Goal: Transaction & Acquisition: Purchase product/service

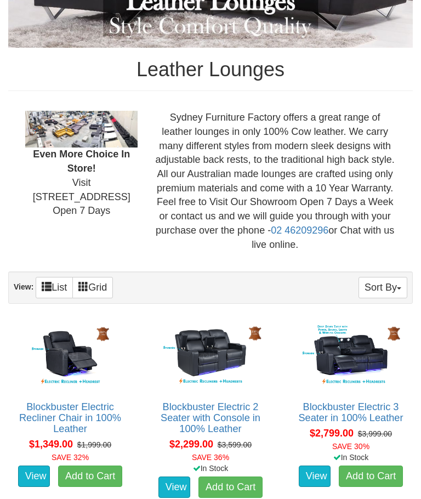
scroll to position [268, 0]
click at [398, 294] on button "Sort By" at bounding box center [383, 287] width 49 height 21
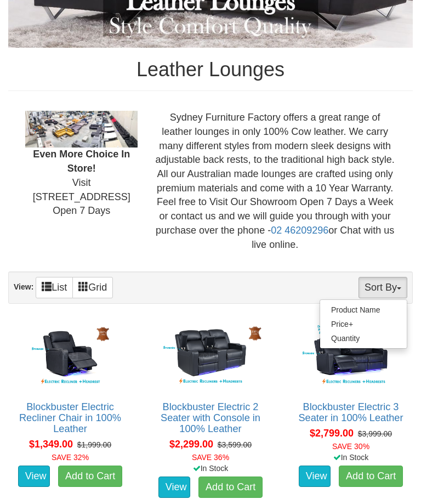
click at [57, 296] on div at bounding box center [210, 249] width 421 height 499
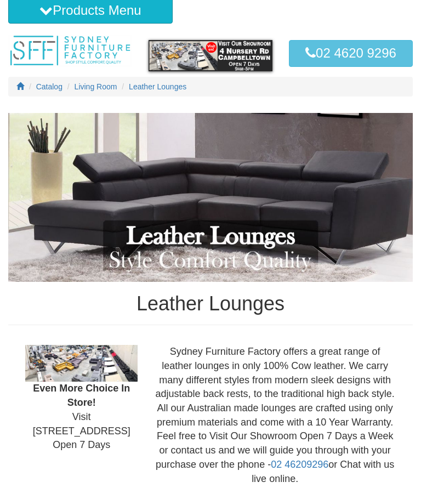
scroll to position [0, 0]
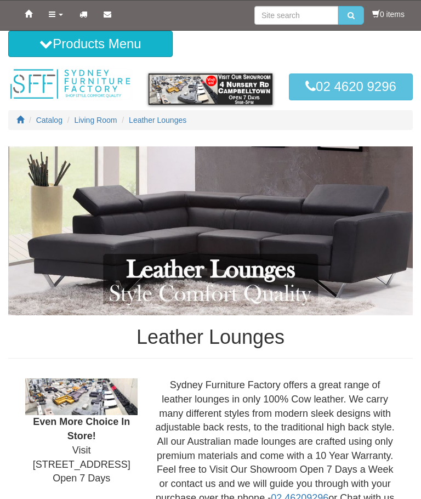
click at [58, 13] on link "Products" at bounding box center [56, 14] width 31 height 27
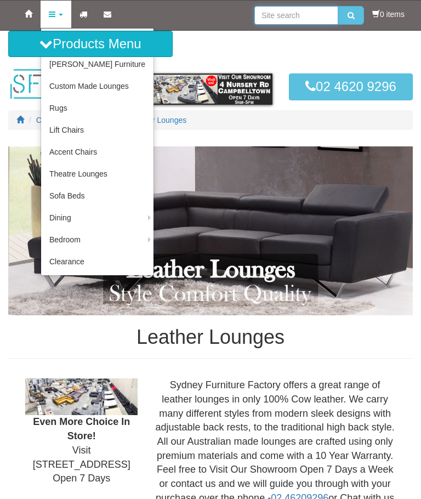
click at [311, 16] on input "search" at bounding box center [296, 15] width 84 height 19
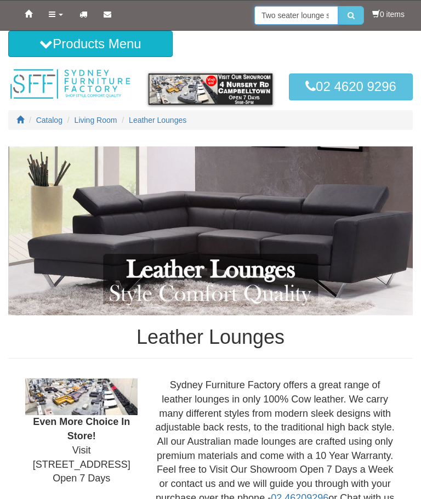
type input "Two seater lounge suites"
click at [348, 15] on button "submit" at bounding box center [351, 15] width 26 height 19
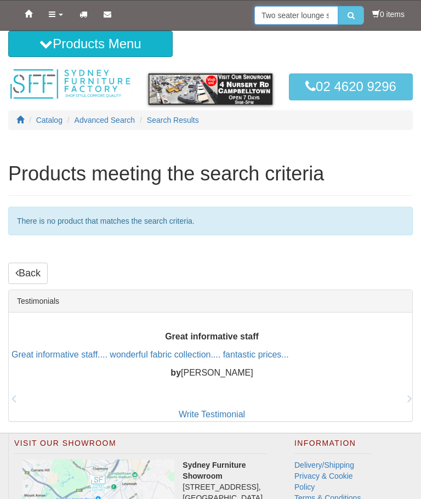
click at [266, 15] on input "Two seater lounge suites" at bounding box center [296, 15] width 84 height 19
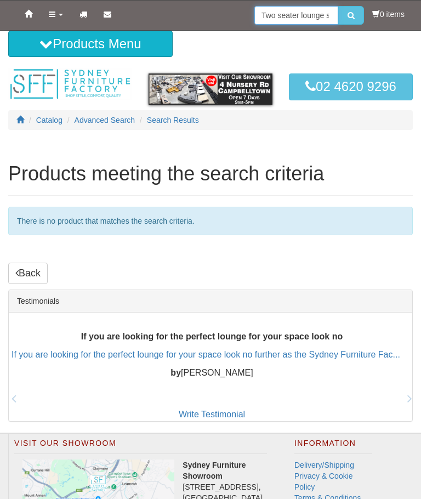
click at [298, 14] on input "Two seater lounge suites" at bounding box center [296, 15] width 84 height 19
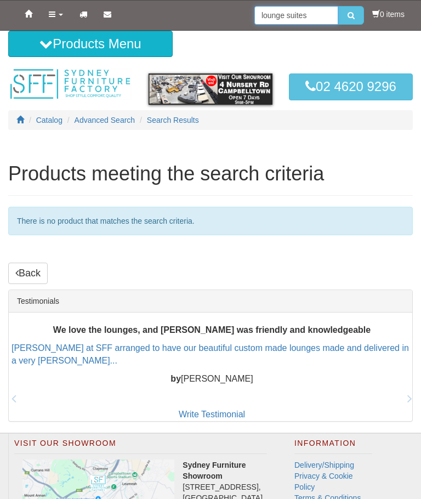
type input "lounge suites"
click at [348, 15] on button "submit" at bounding box center [351, 15] width 26 height 19
